Goal: Check status: Verify the current state of an ongoing process or item

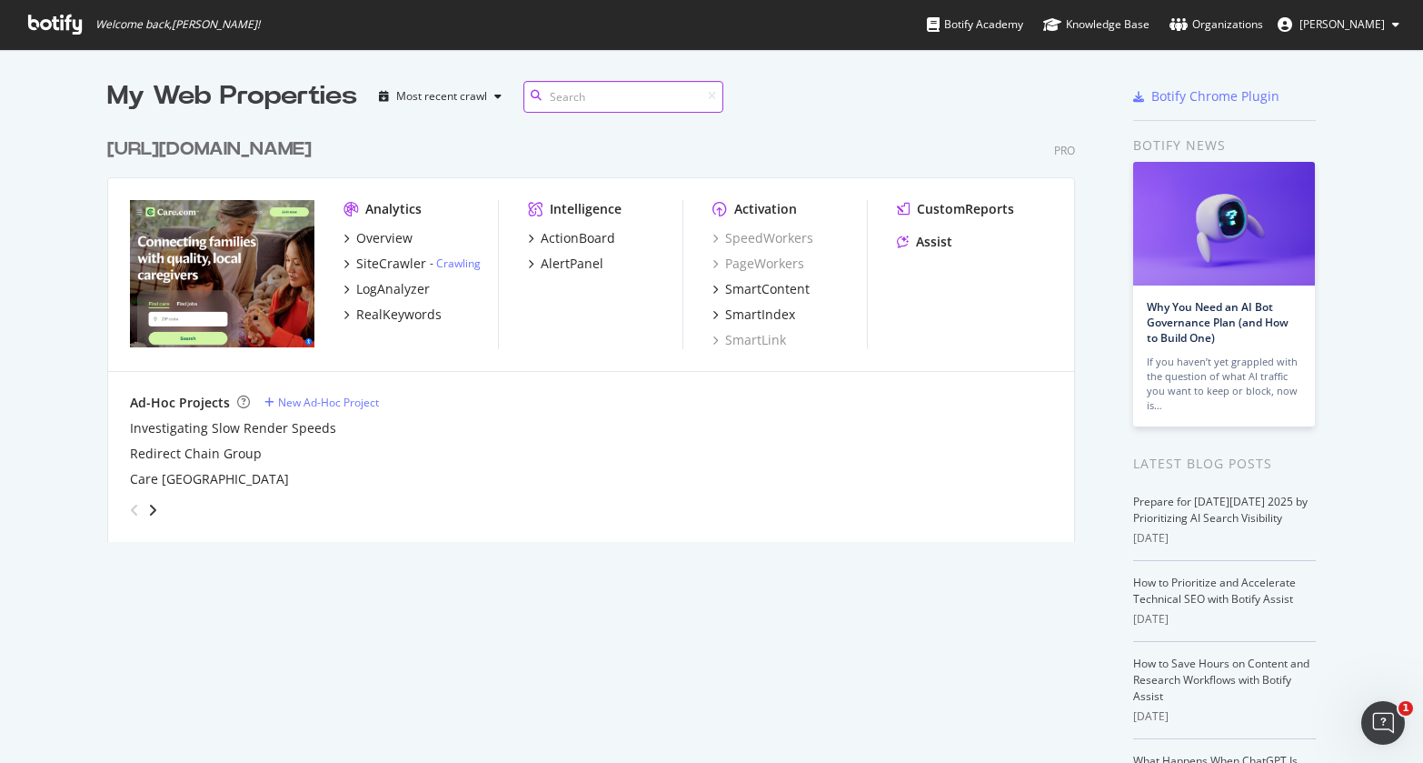
scroll to position [749, 1396]
click at [148, 512] on icon "angle-right" at bounding box center [152, 510] width 9 height 15
click at [132, 512] on icon "angle-left" at bounding box center [134, 510] width 9 height 15
click at [148, 504] on icon "angle-right" at bounding box center [152, 510] width 9 height 15
click at [130, 510] on icon "angle-left" at bounding box center [134, 510] width 9 height 15
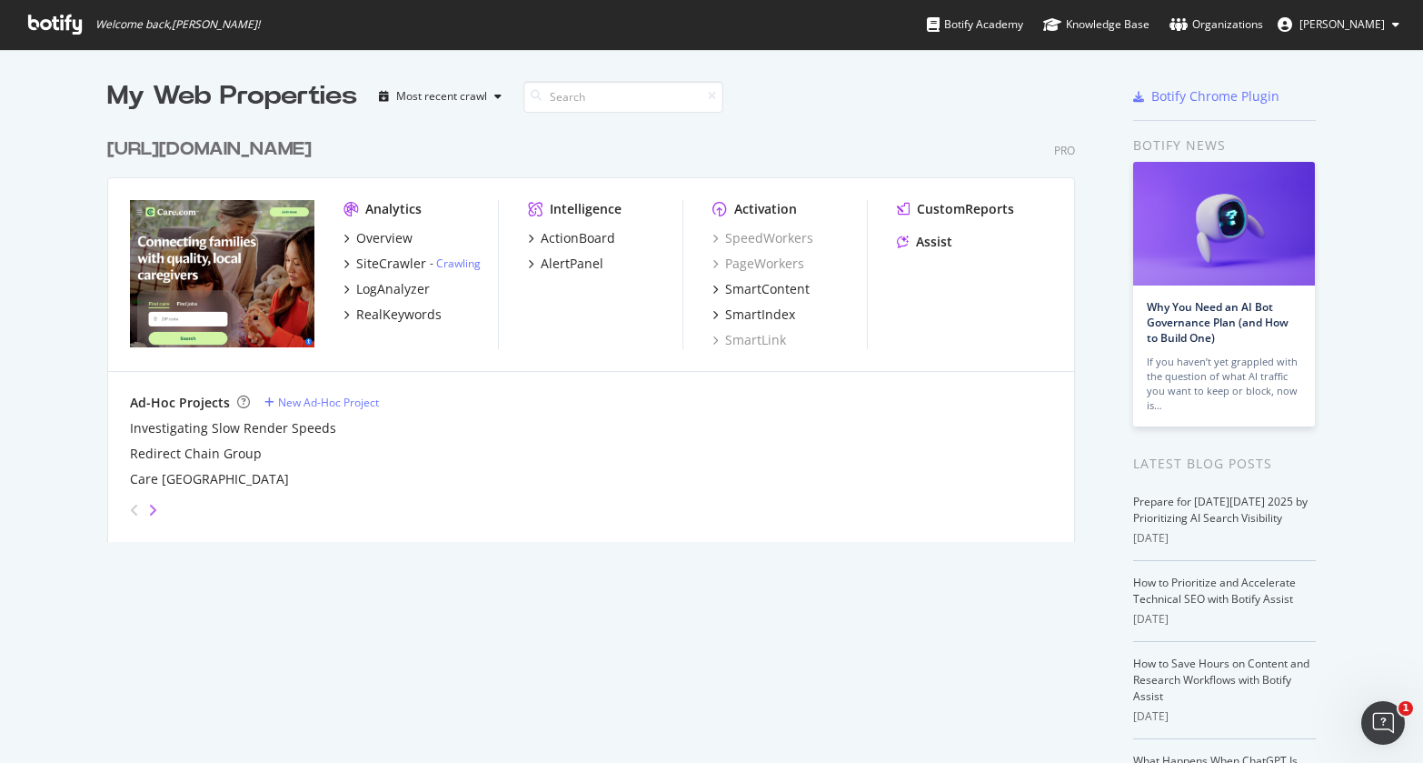
click at [148, 509] on icon "angle-right" at bounding box center [152, 510] width 9 height 15
click at [130, 513] on icon "angle-left" at bounding box center [134, 510] width 9 height 15
click at [148, 510] on icon "angle-right" at bounding box center [152, 510] width 9 height 15
click at [133, 513] on div "angle-left" at bounding box center [135, 509] width 24 height 29
click at [150, 510] on icon "angle-right" at bounding box center [152, 510] width 9 height 15
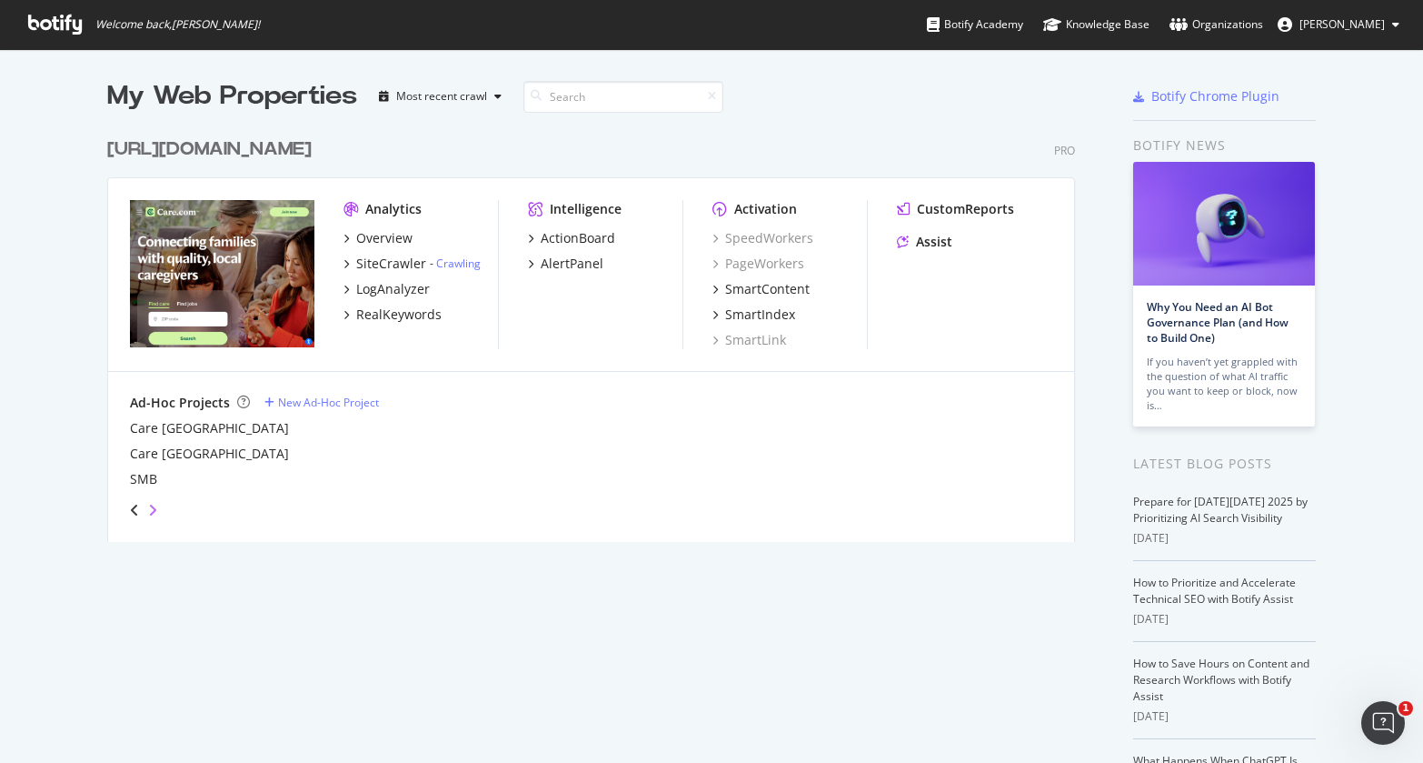
click at [150, 510] on icon "angle-right" at bounding box center [152, 510] width 9 height 15
click at [130, 512] on icon "angle-left" at bounding box center [134, 510] width 9 height 15
click at [148, 511] on icon "angle-right" at bounding box center [152, 510] width 9 height 15
click at [134, 514] on div "angle-left" at bounding box center [135, 509] width 24 height 29
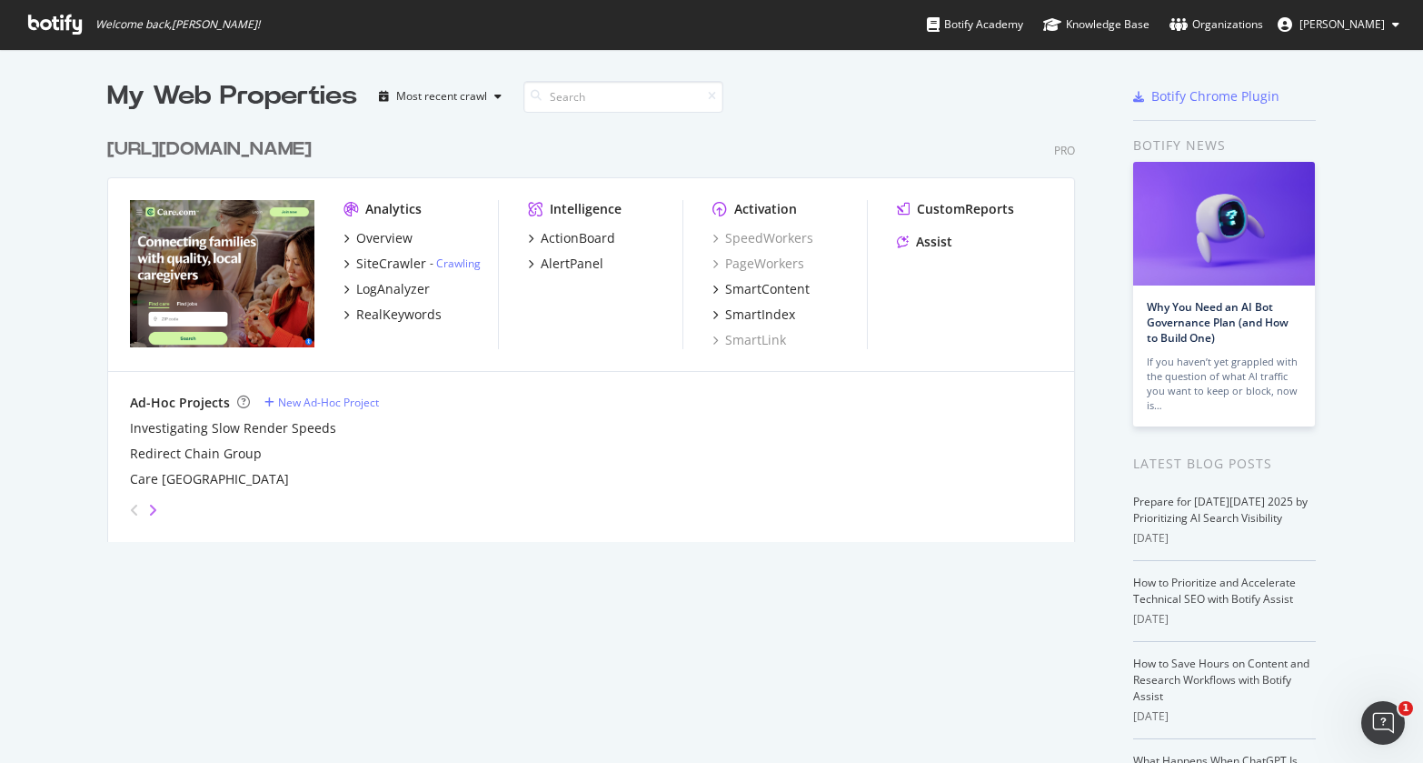
click at [150, 512] on icon "angle-right" at bounding box center [152, 510] width 9 height 15
click at [130, 514] on icon "angle-left" at bounding box center [134, 510] width 9 height 15
click at [385, 263] on div "SiteCrawler" at bounding box center [391, 263] width 70 height 18
